Goal: Information Seeking & Learning: Learn about a topic

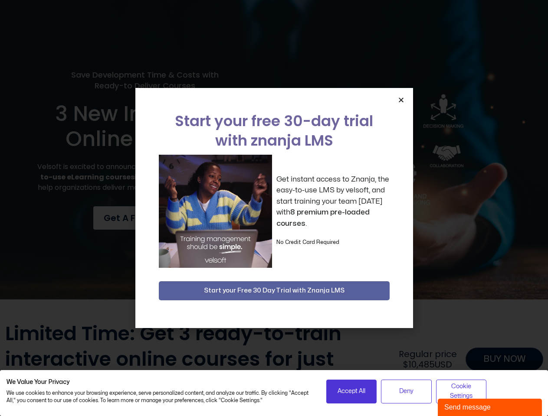
click at [274, 208] on div "Get instant access to Znanja, the easy-to-use LMS by velsoft, and start trainin…" at bounding box center [274, 211] width 231 height 113
click at [401, 100] on icon "Close" at bounding box center [401, 100] width 7 height 7
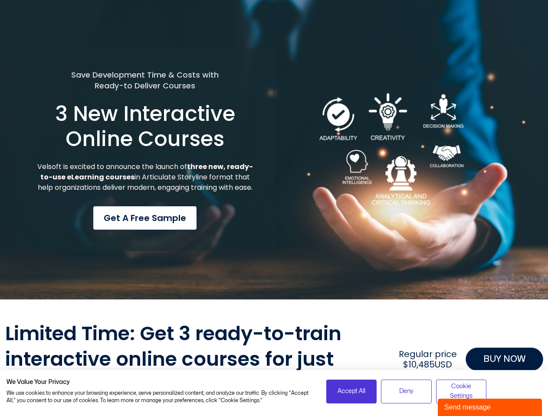
click at [274, 291] on div "Save Development Time & Costs with Ready-to Deliver Courses 3 New Interactive O…" at bounding box center [274, 150] width 548 height 300
click at [351, 392] on span "Accept All" at bounding box center [351, 392] width 28 height 10
click at [406, 392] on div "Limited Time: Get 3 ready-to-train interactive online courses for just $3,300US…" at bounding box center [274, 359] width 538 height 76
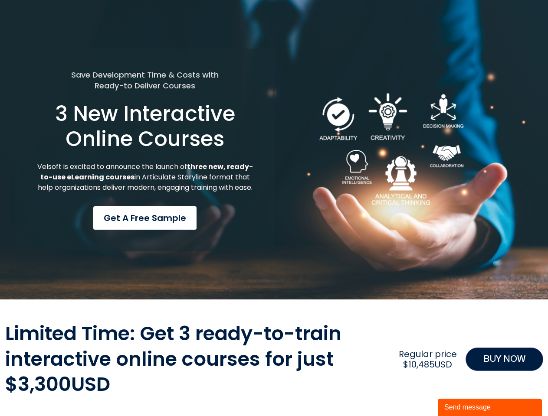
click at [461, 392] on div "Limited Time: Get 3 ready-to-train interactive online courses for just $3,300US…" at bounding box center [274, 359] width 538 height 76
click at [490, 408] on div "Send message" at bounding box center [489, 407] width 91 height 10
